Goal: Task Accomplishment & Management: Use online tool/utility

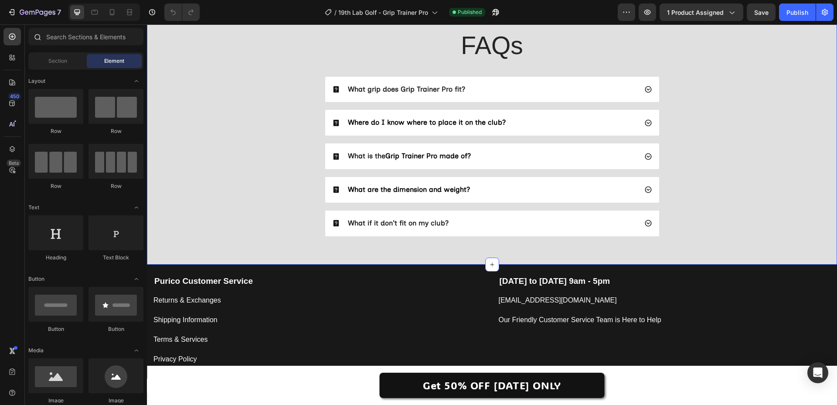
scroll to position [2021, 0]
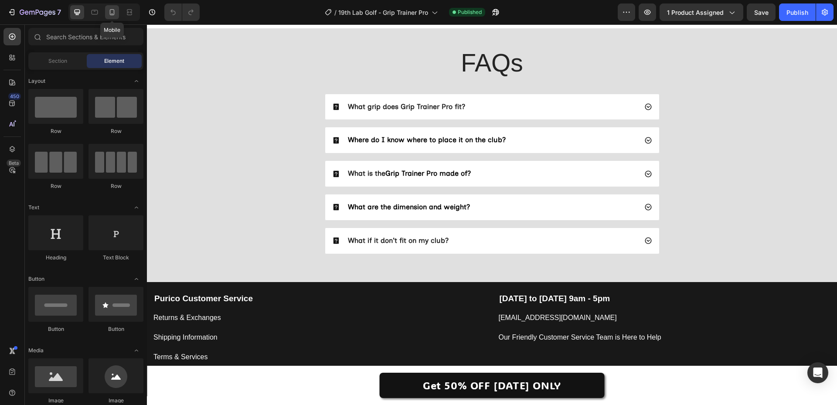
click at [109, 17] on div at bounding box center [112, 12] width 14 height 14
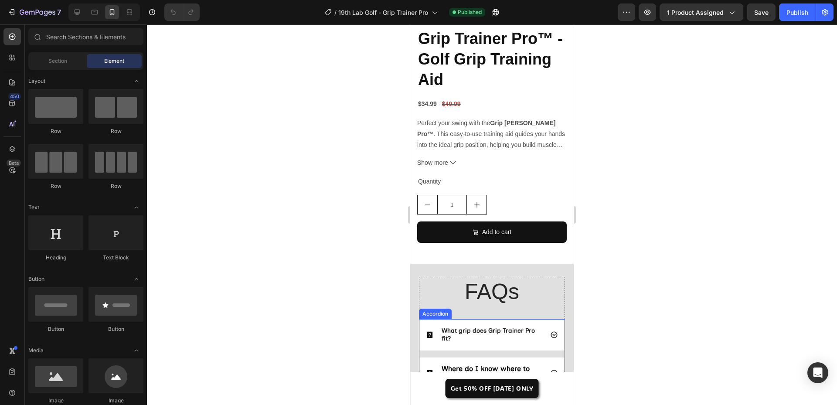
scroll to position [2643, 0]
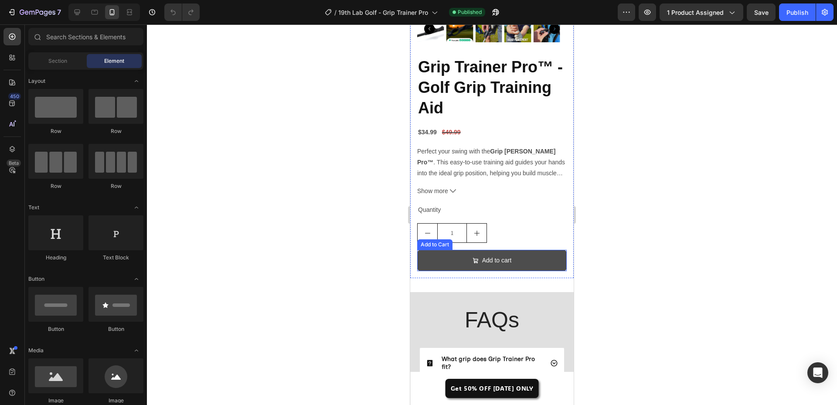
click at [518, 255] on button "Add to cart" at bounding box center [492, 260] width 150 height 21
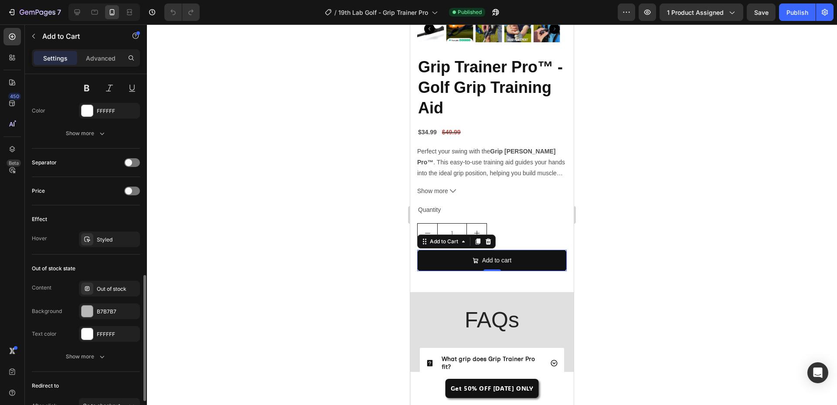
scroll to position [648, 0]
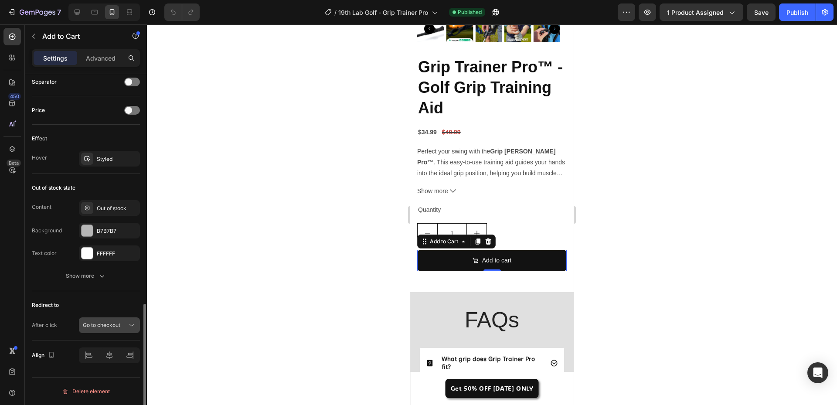
click at [130, 326] on icon at bounding box center [131, 325] width 9 height 9
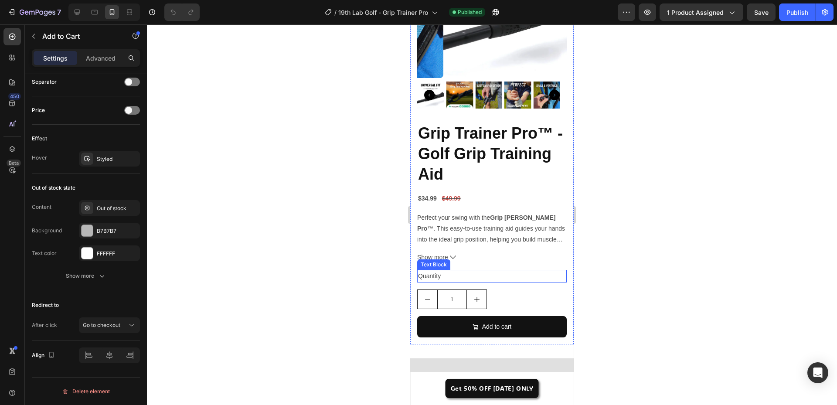
scroll to position [2599, 0]
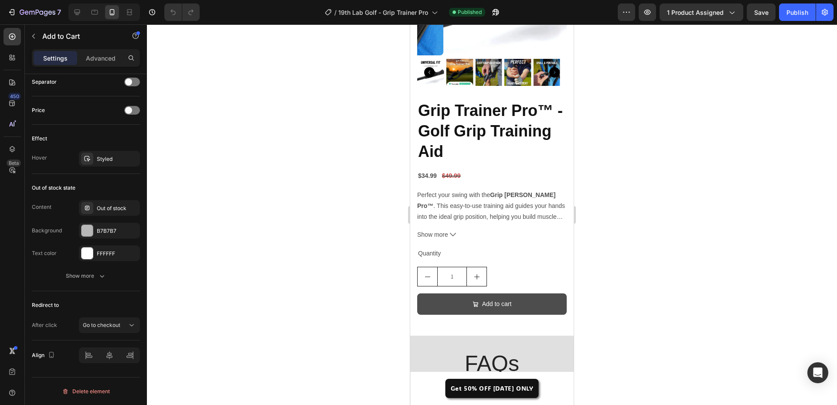
click at [523, 295] on button "Add to cart" at bounding box center [492, 303] width 150 height 21
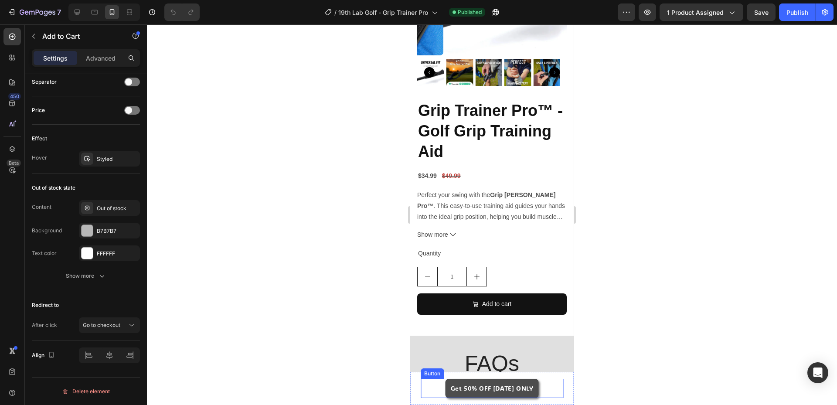
click at [515, 396] on link "Get 50% OFF [DATE] ONLY" at bounding box center [492, 388] width 93 height 19
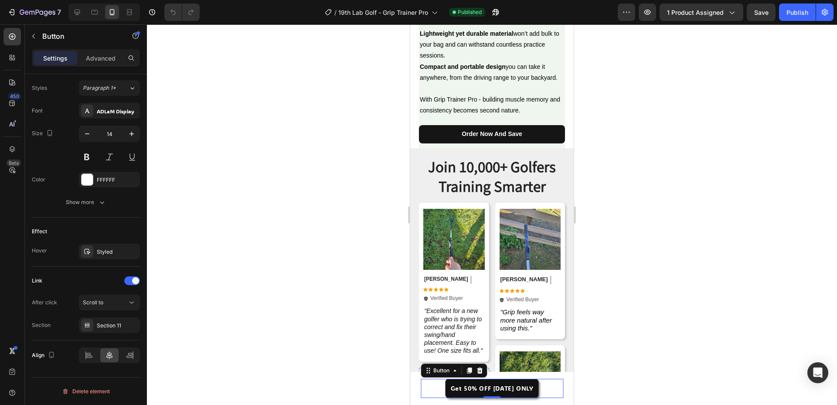
scroll to position [1422, 0]
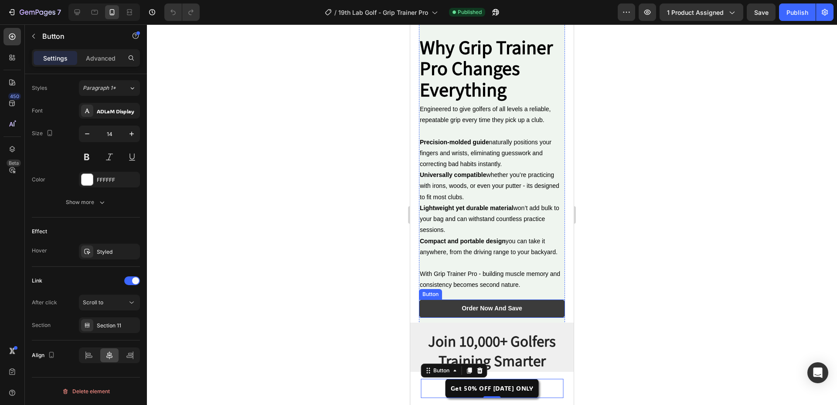
click at [532, 300] on link "order now and save" at bounding box center [492, 309] width 146 height 18
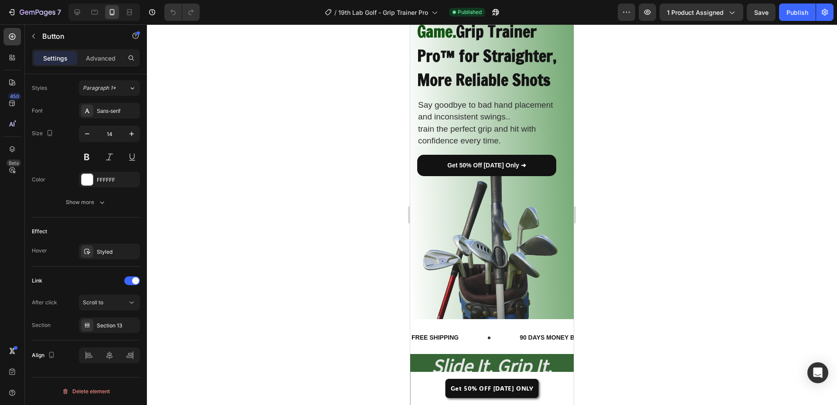
scroll to position [70, 0]
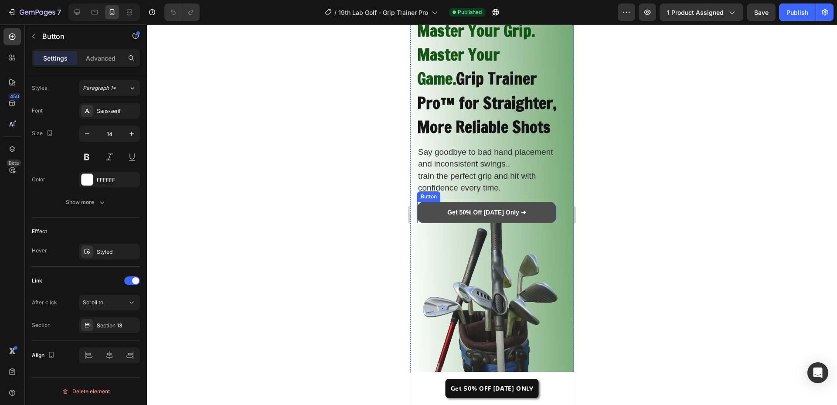
click at [531, 209] on link "Get 50% Off [DATE] Only ➜" at bounding box center [486, 212] width 139 height 21
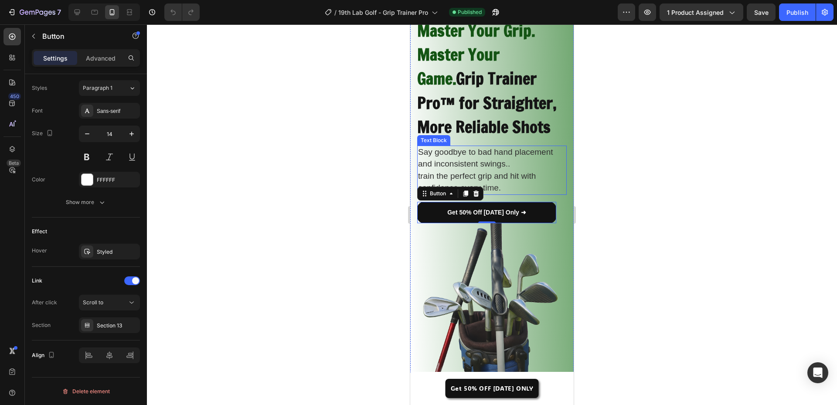
scroll to position [0, 0]
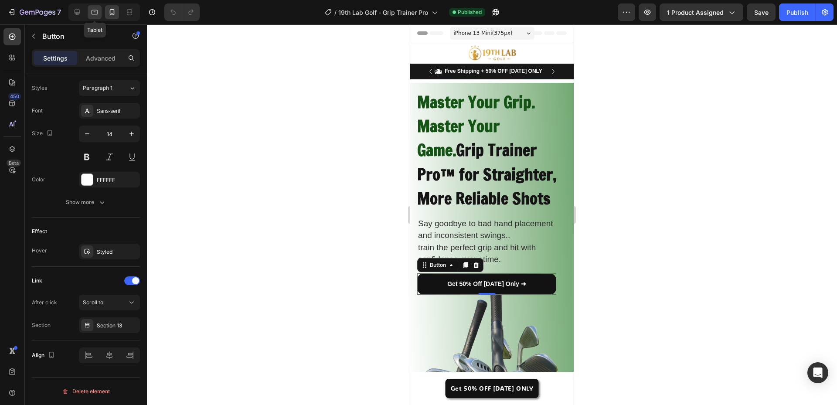
click at [96, 13] on icon at bounding box center [94, 12] width 9 height 9
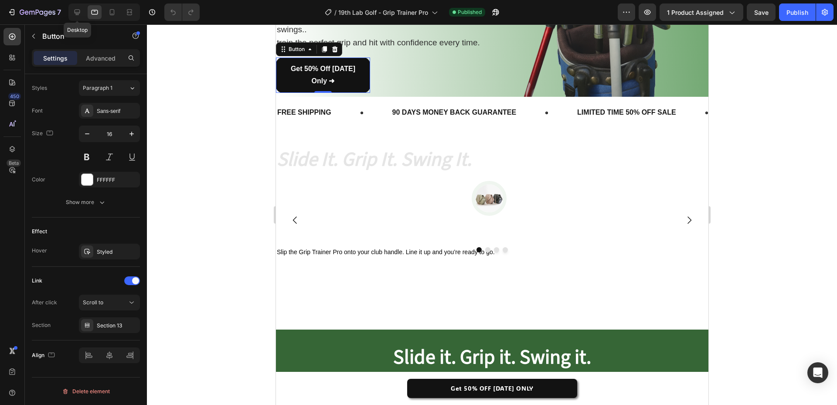
scroll to position [193, 0]
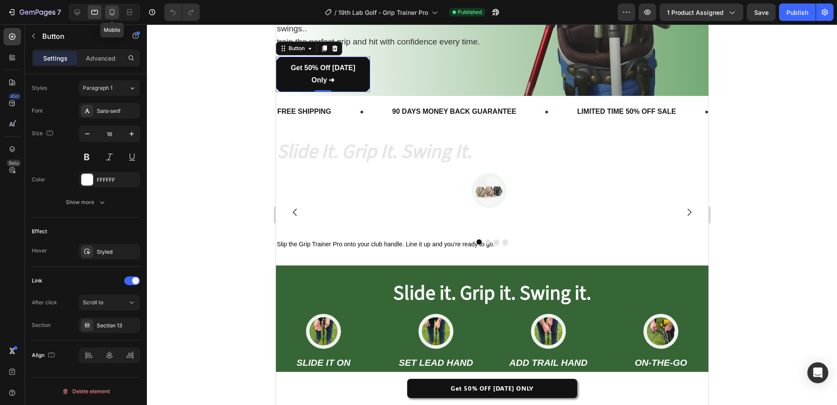
click at [107, 14] on div at bounding box center [112, 12] width 14 height 14
type input "14"
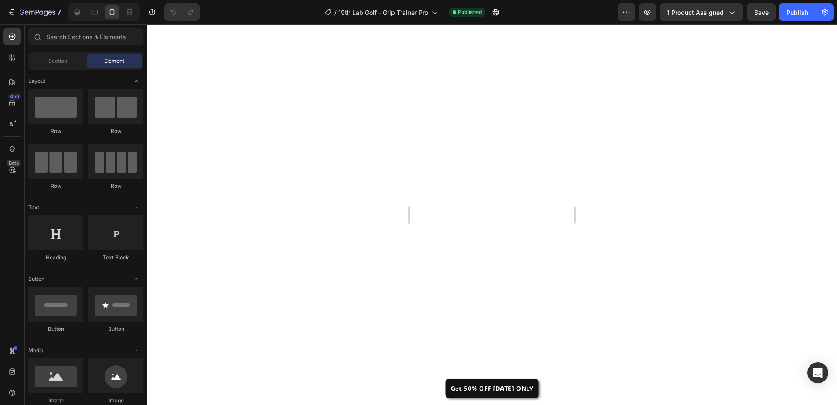
scroll to position [3311, 0]
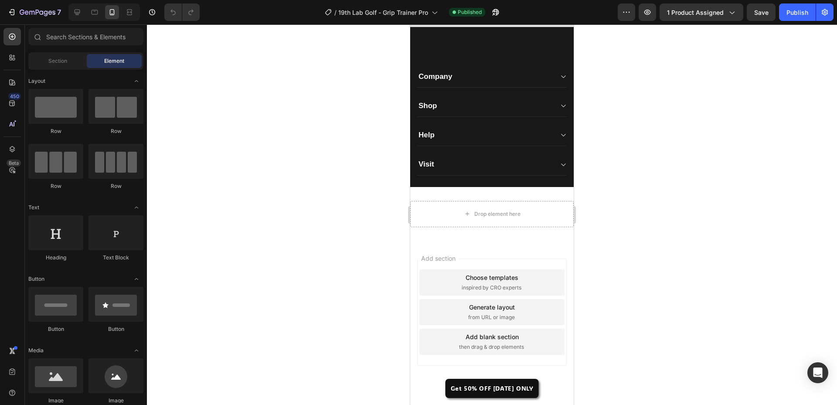
click at [330, 310] on div at bounding box center [492, 214] width 690 height 381
click at [300, 304] on div at bounding box center [492, 214] width 690 height 381
click at [28, 12] on icon "button" at bounding box center [27, 12] width 4 height 4
